Goal: Information Seeking & Learning: Learn about a topic

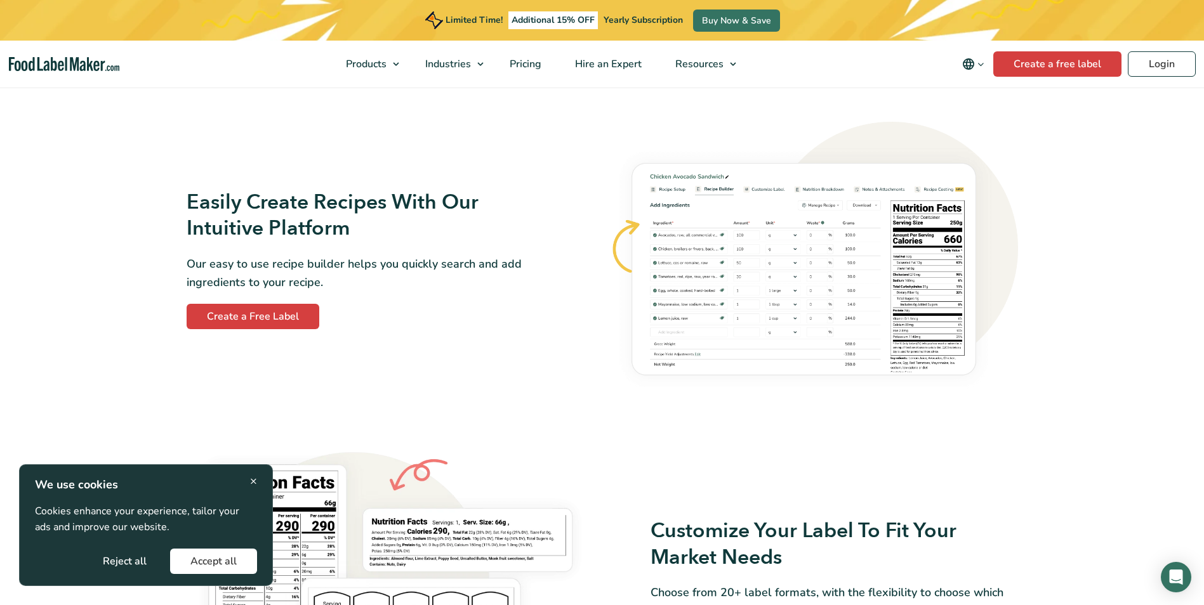
scroll to position [698, 0]
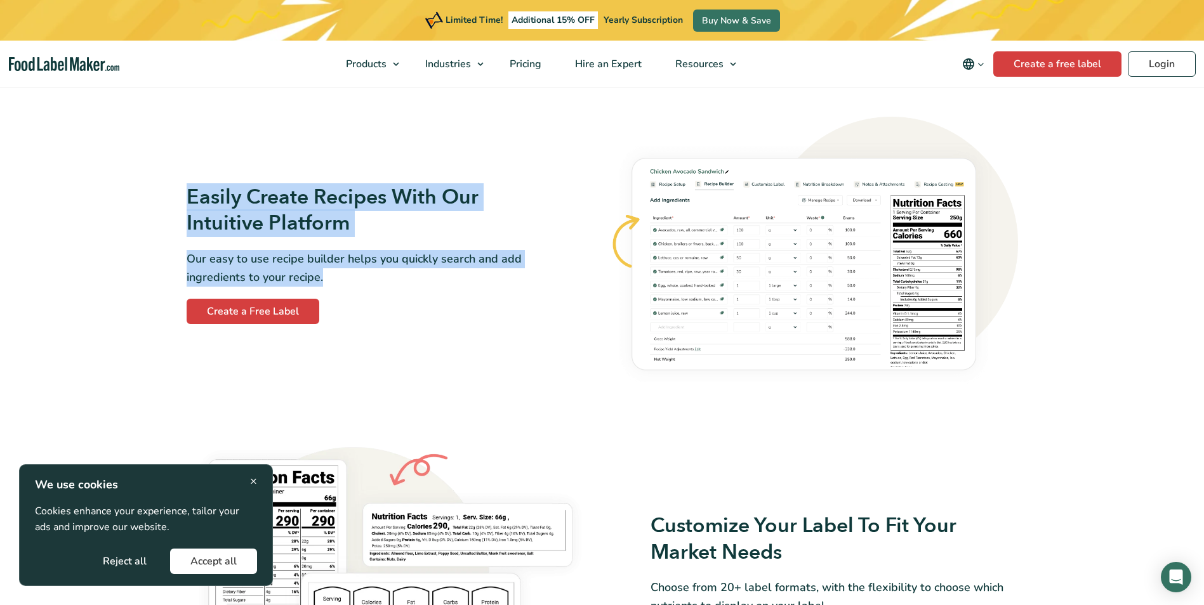
drag, startPoint x: 451, startPoint y: 277, endPoint x: 173, endPoint y: 167, distance: 299.1
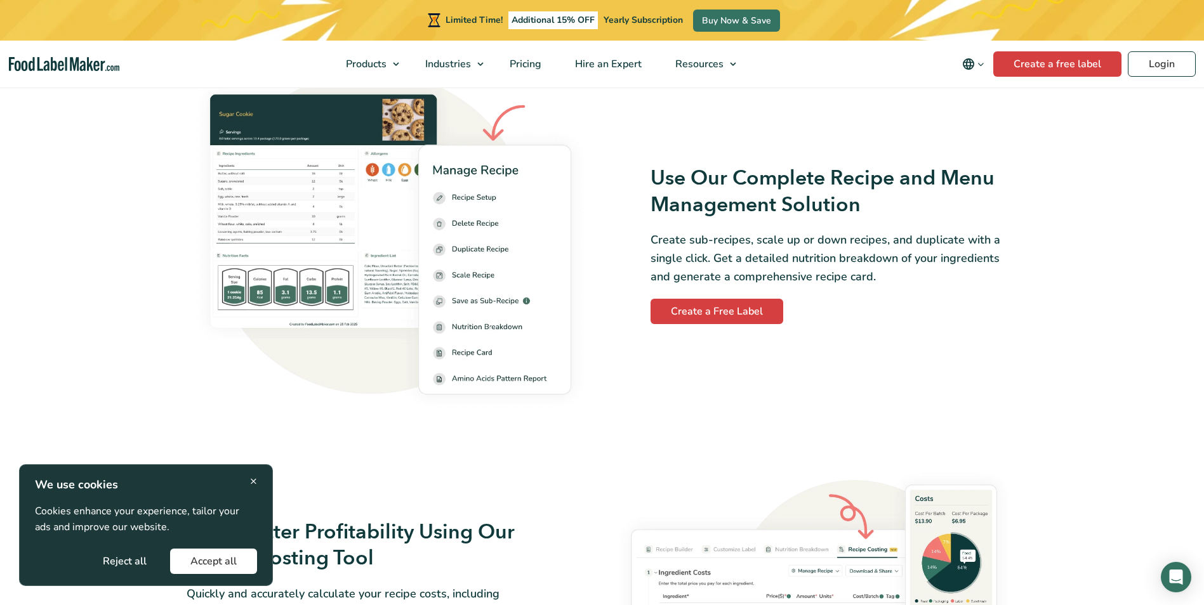
scroll to position [1650, 0]
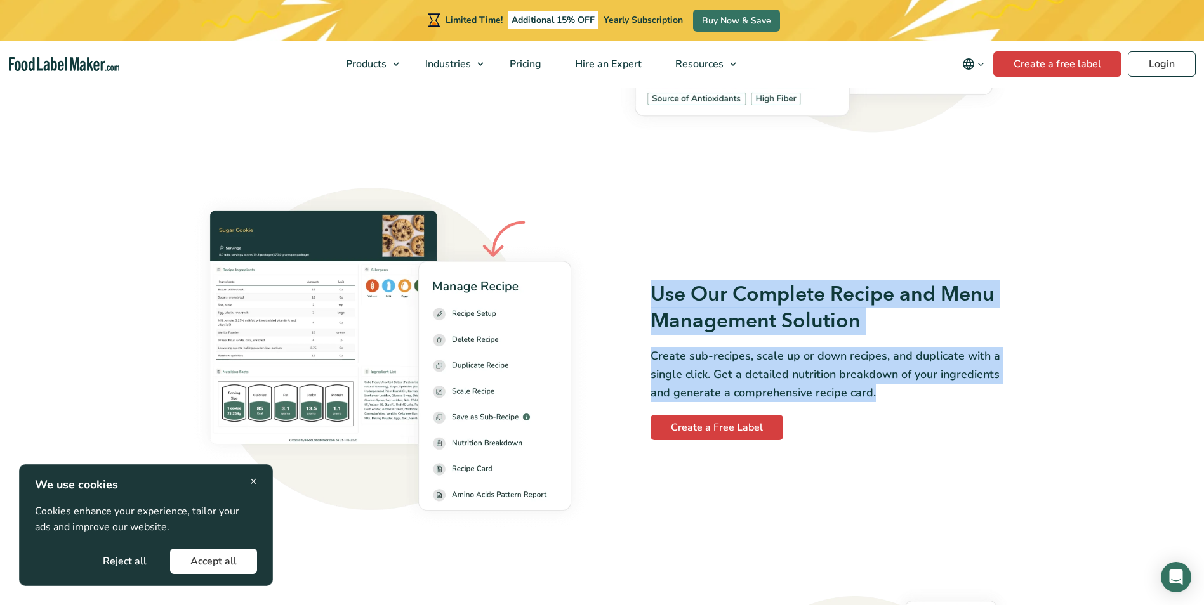
drag, startPoint x: 896, startPoint y: 391, endPoint x: 612, endPoint y: 301, distance: 298.3
click at [612, 301] on div "Use Our Complete Recipe and Menu Management Solution Create sub-recipes, scale …" at bounding box center [814, 361] width 408 height 159
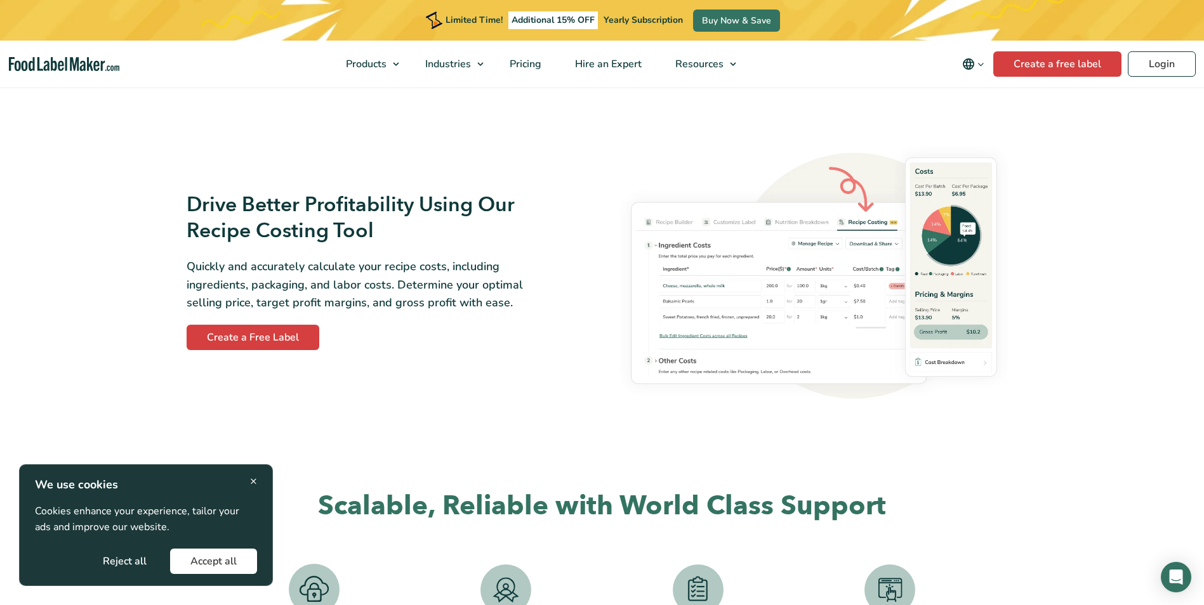
scroll to position [2094, 0]
click at [535, 56] on link "Pricing" at bounding box center [524, 64] width 62 height 47
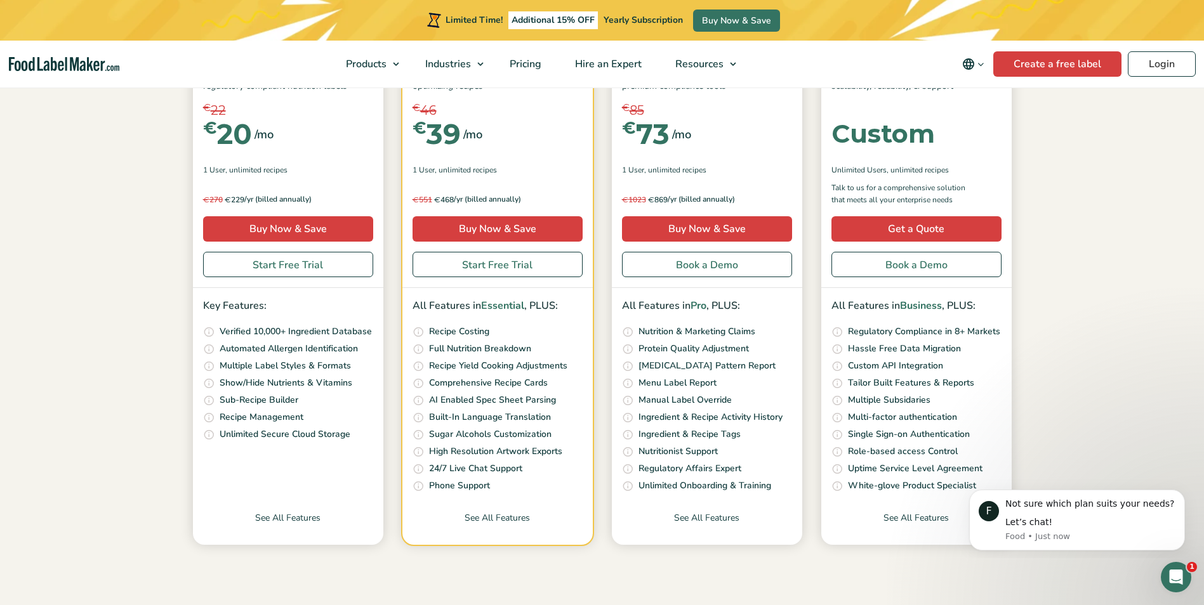
scroll to position [254, 0]
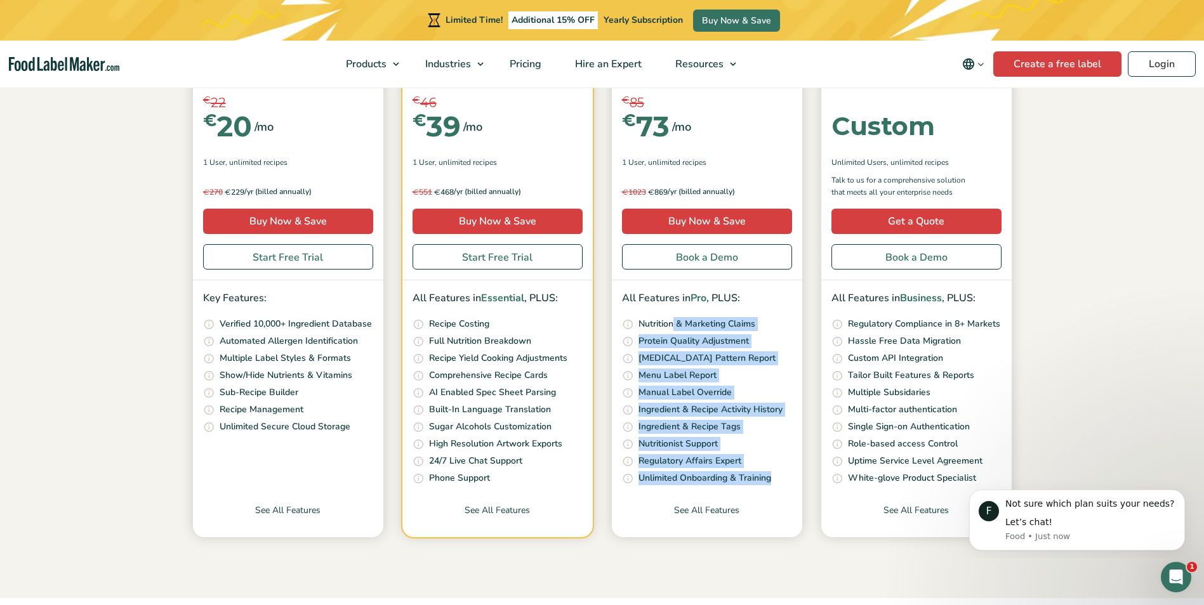
drag, startPoint x: 675, startPoint y: 322, endPoint x: 772, endPoint y: 482, distance: 186.9
click at [772, 482] on ul "Our unique nutrition algorithm scans your recipe and suggests possible Nutritio…" at bounding box center [707, 401] width 170 height 169
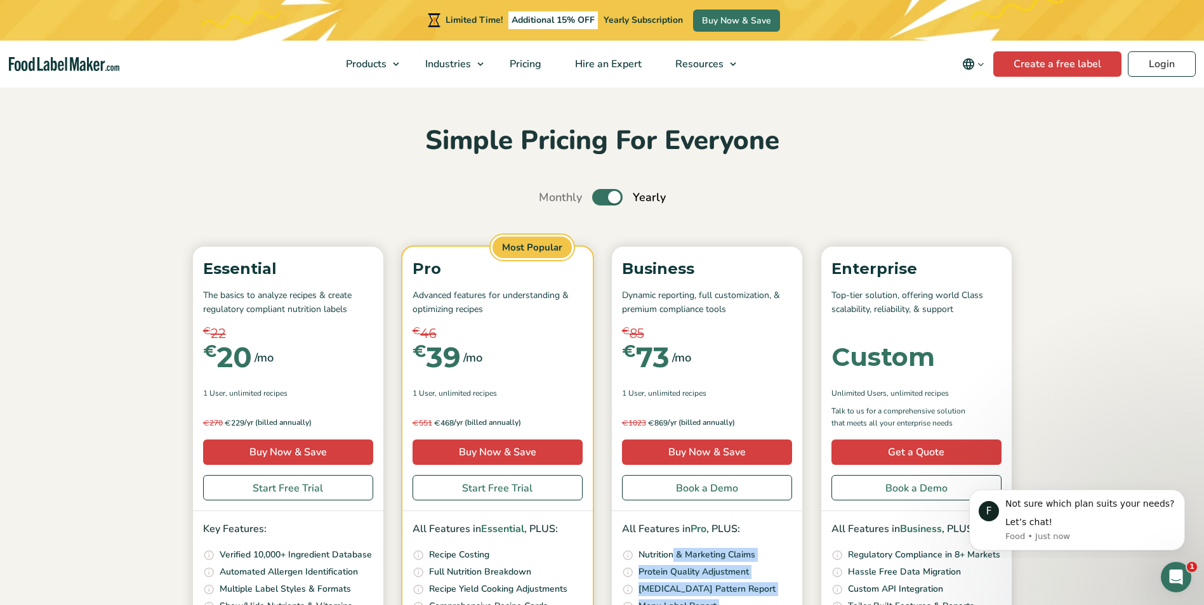
scroll to position [0, 0]
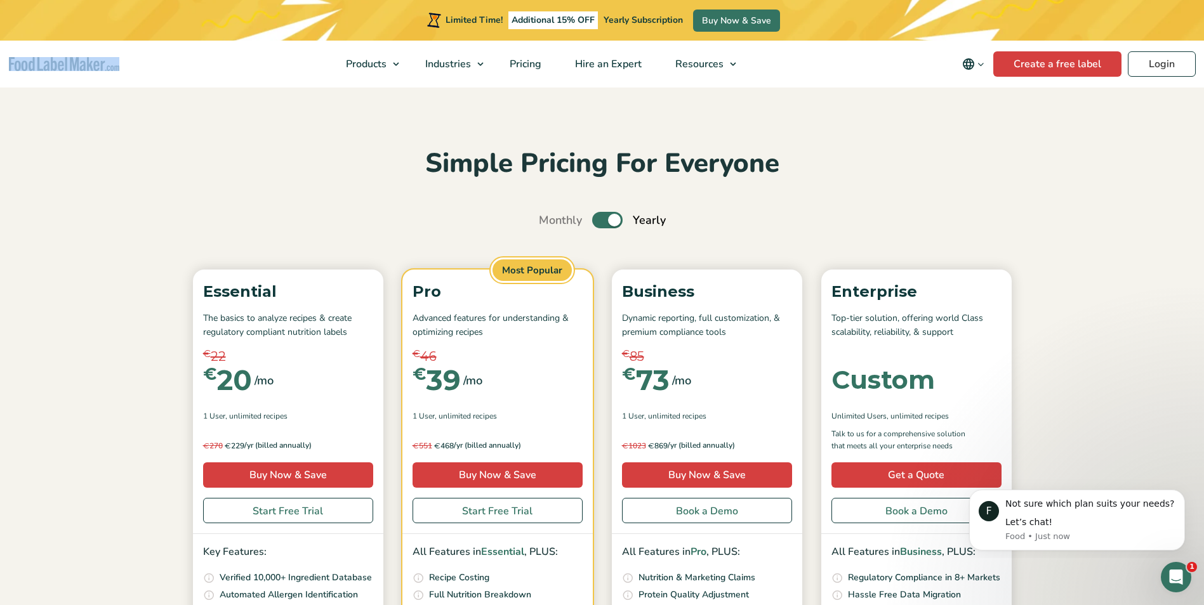
drag, startPoint x: 146, startPoint y: 66, endPoint x: 5, endPoint y: 65, distance: 140.9
click at [5, 65] on nav "Products Food Nutrition Labelling Supplements Formulation & Labelling Industrie…" at bounding box center [602, 64] width 1204 height 47
copy link "Food Label Maker homepage"
